Goal: Find specific page/section: Find specific page/section

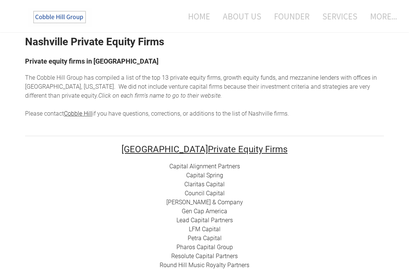
scroll to position [47, 0]
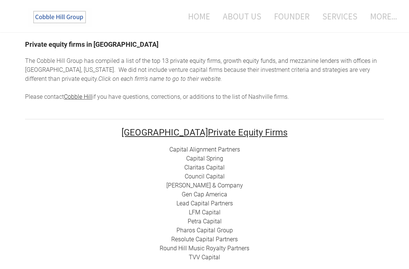
click at [203, 148] on link "Capital Alignment Partners" at bounding box center [204, 149] width 71 height 7
click at [213, 158] on link "Capital Spring" at bounding box center [204, 158] width 37 height 7
click at [217, 167] on link "Claritas Capital" at bounding box center [204, 167] width 40 height 7
click at [206, 175] on link "Council Capital" at bounding box center [205, 176] width 40 height 7
click at [210, 185] on link "Cressey & Company" at bounding box center [204, 185] width 77 height 7
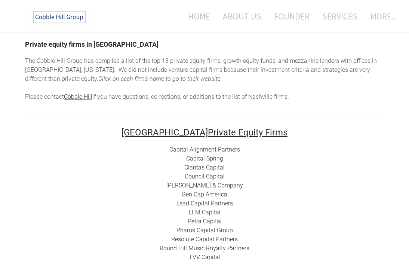
click at [211, 194] on link "Gen Cap America" at bounding box center [205, 194] width 46 height 7
click at [200, 202] on link "Lead Capital Partners" at bounding box center [204, 203] width 56 height 7
click at [203, 211] on link "LFM Capital" at bounding box center [205, 211] width 32 height 7
click at [214, 204] on link "Lead Capital Partners" at bounding box center [204, 203] width 56 height 7
click at [210, 222] on link "Petra Capital" at bounding box center [205, 220] width 34 height 7
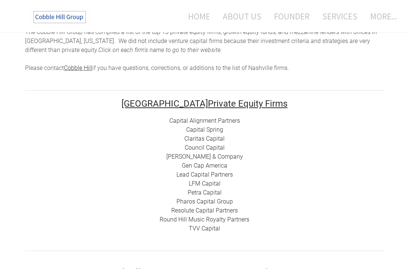
scroll to position [78, 0]
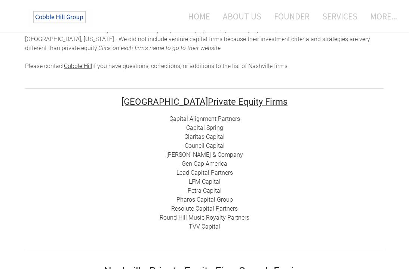
click at [201, 200] on link "Pharos Capital Group" at bounding box center [204, 199] width 56 height 7
click at [204, 209] on link "Resolute Capital Partners" at bounding box center [204, 208] width 67 height 7
click at [228, 219] on link "Round Hill Music Royalty Partners" at bounding box center [205, 217] width 90 height 7
click at [212, 225] on link "TVV Capital" at bounding box center [204, 226] width 31 height 7
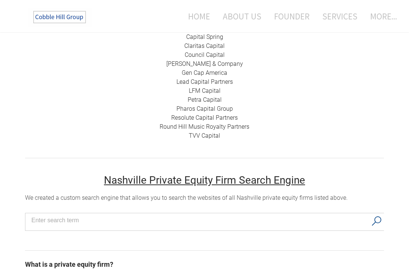
scroll to position [187, 0]
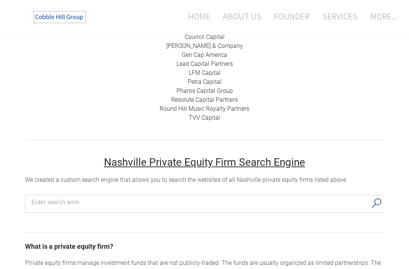
click at [134, 104] on div "Capital Alignment Partners Capital Spring Claritas Capital Council Capital Cres…" at bounding box center [204, 64] width 359 height 117
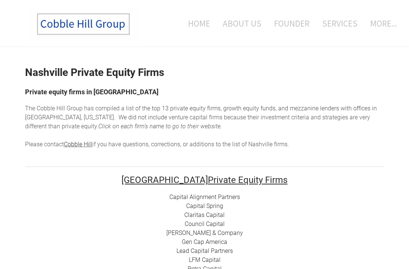
click at [99, 25] on img at bounding box center [84, 24] width 112 height 33
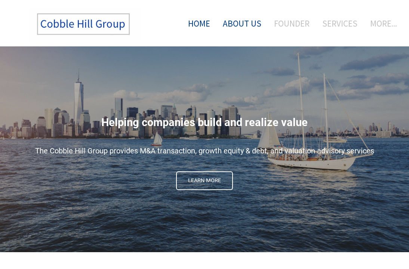
click at [247, 30] on link "About Us" at bounding box center [242, 23] width 50 height 31
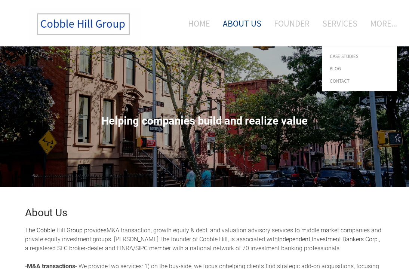
click at [339, 80] on span "Contact" at bounding box center [360, 80] width 60 height 5
